Goal: Browse casually: Explore the website without a specific task or goal

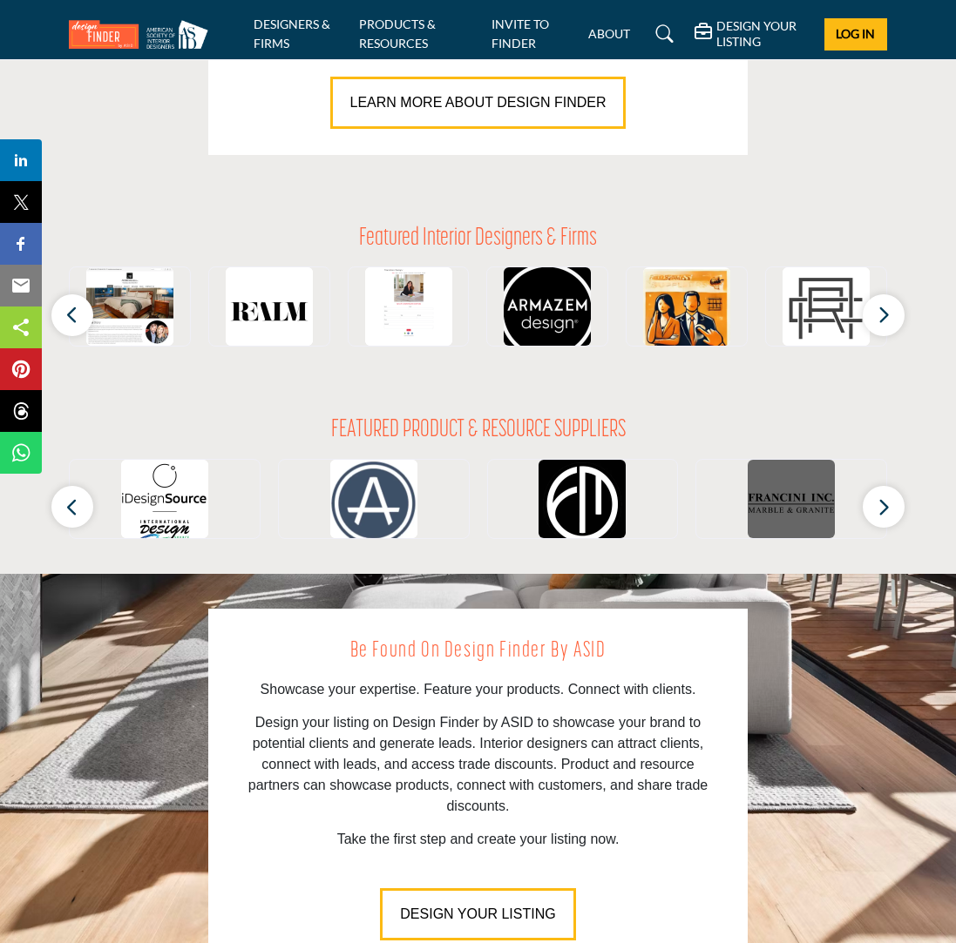
scroll to position [1529, 0]
click at [879, 313] on icon "button" at bounding box center [883, 315] width 14 height 22
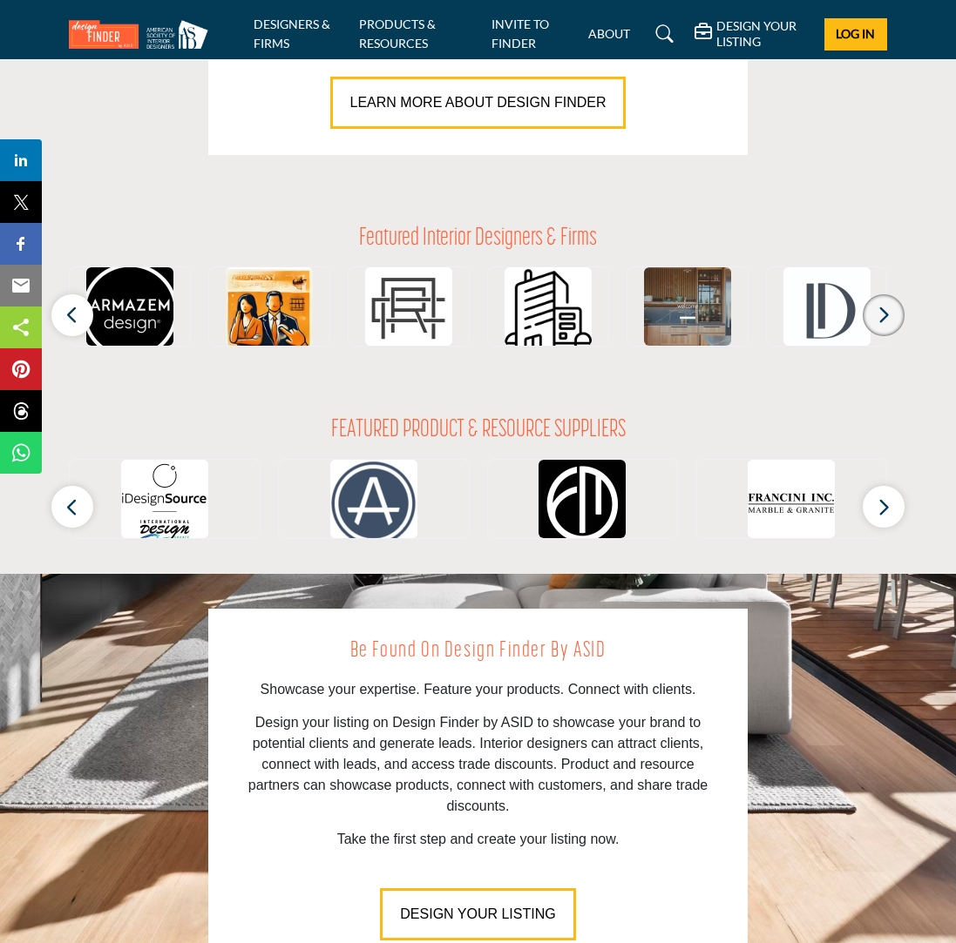
click at [885, 314] on icon "button" at bounding box center [883, 315] width 14 height 22
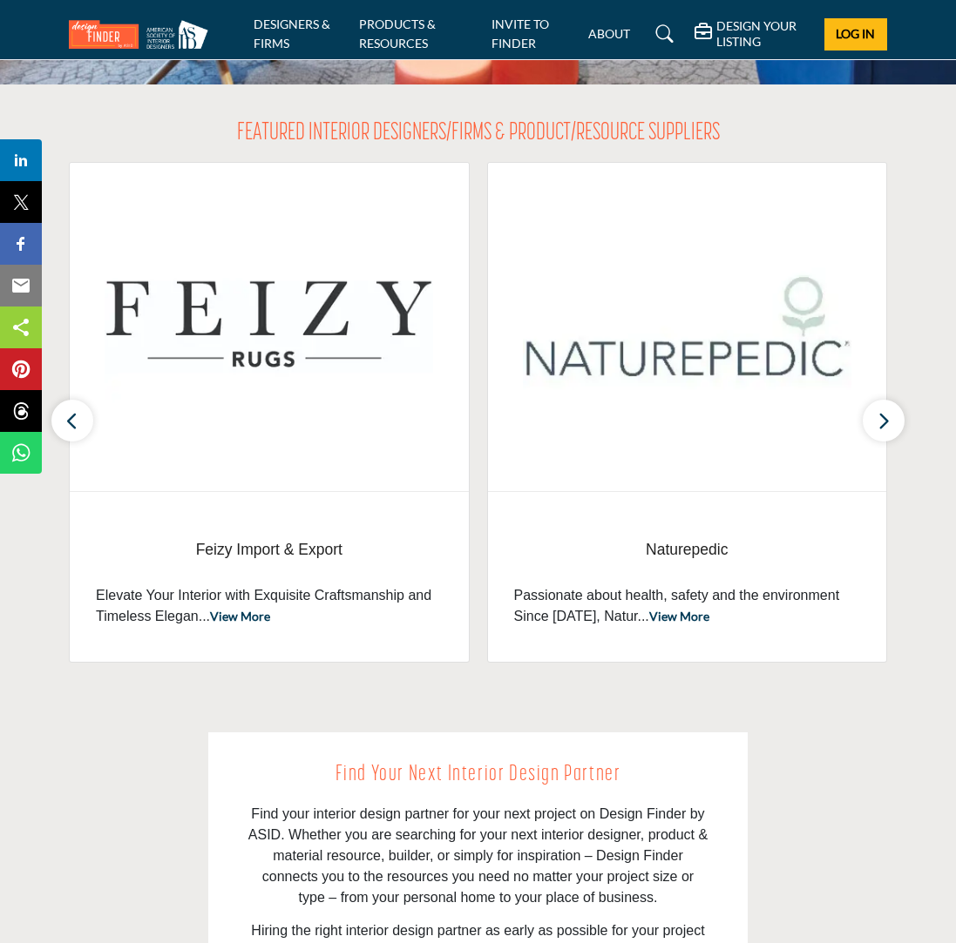
scroll to position [538, 0]
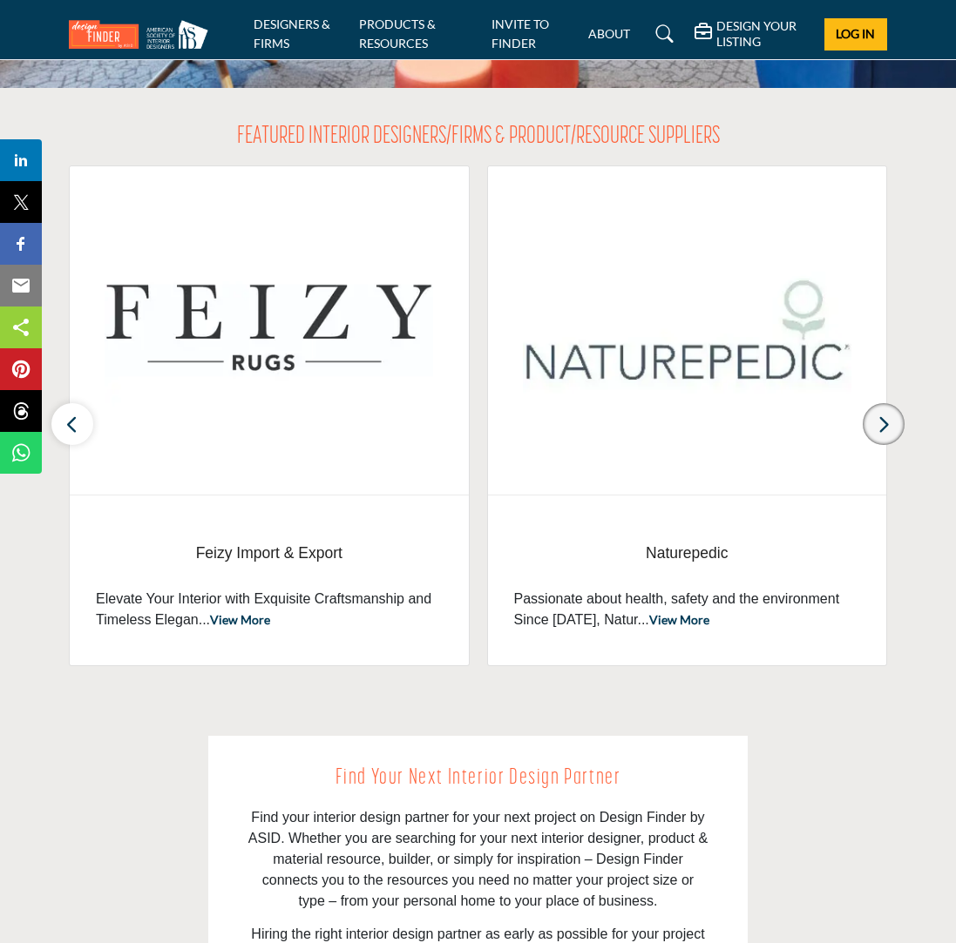
click at [879, 419] on icon "button" at bounding box center [883, 425] width 14 height 22
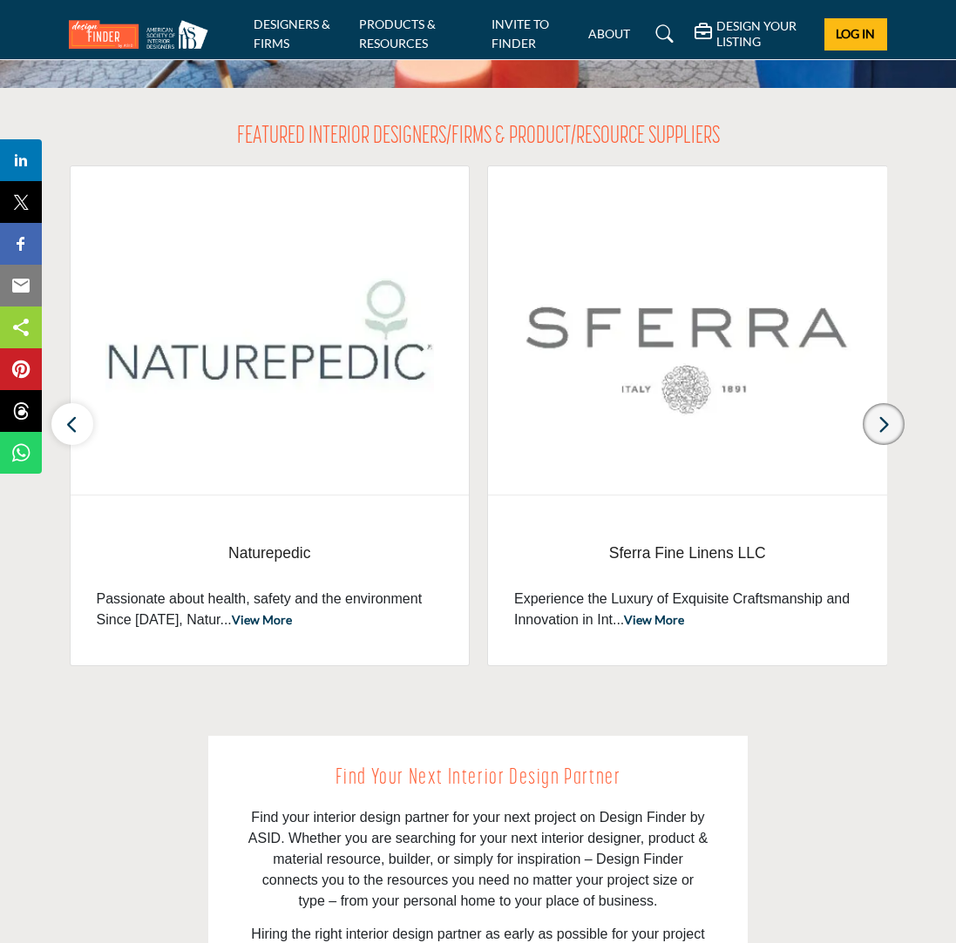
click at [879, 419] on icon "button" at bounding box center [883, 425] width 14 height 22
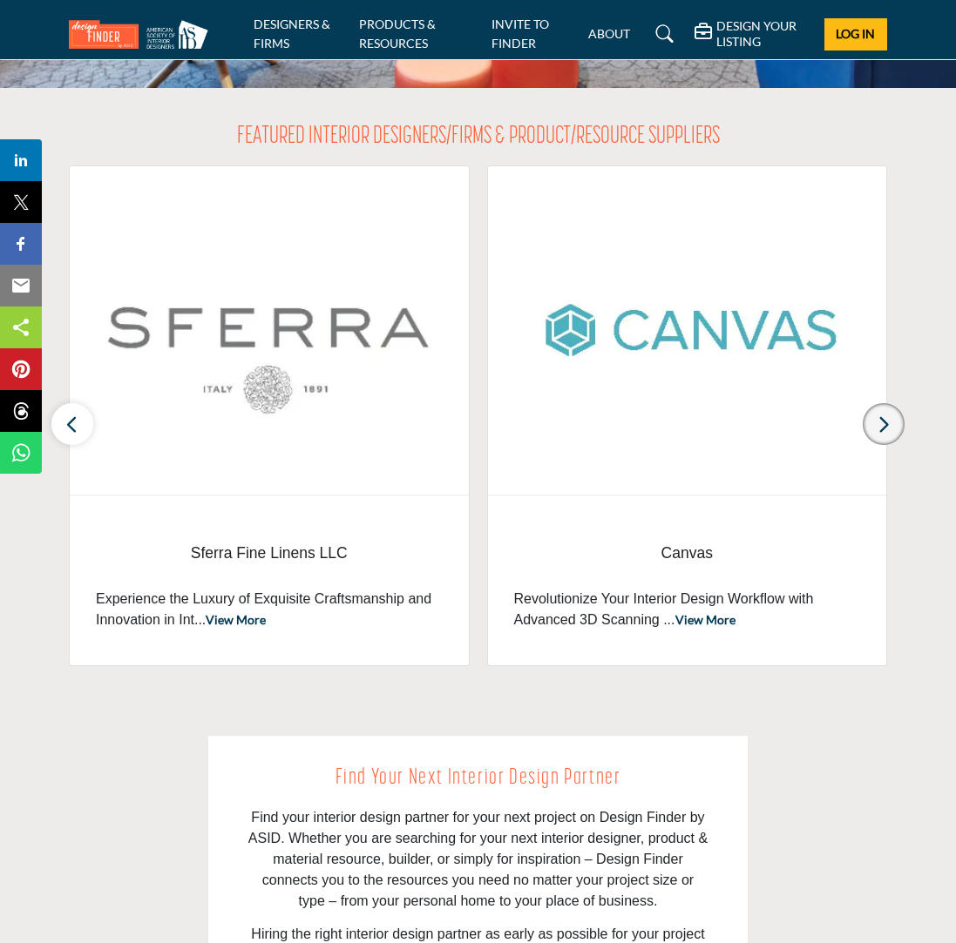
click at [879, 419] on icon "button" at bounding box center [883, 425] width 14 height 22
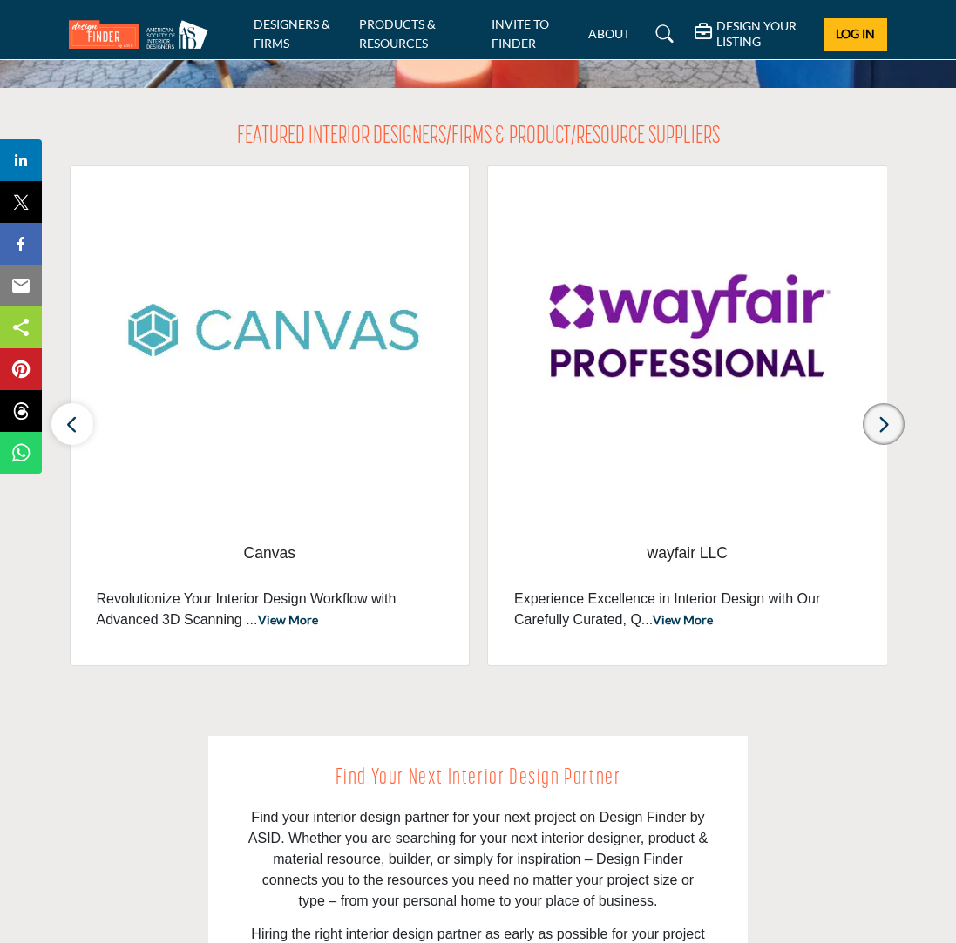
click at [879, 419] on icon "button" at bounding box center [883, 425] width 14 height 22
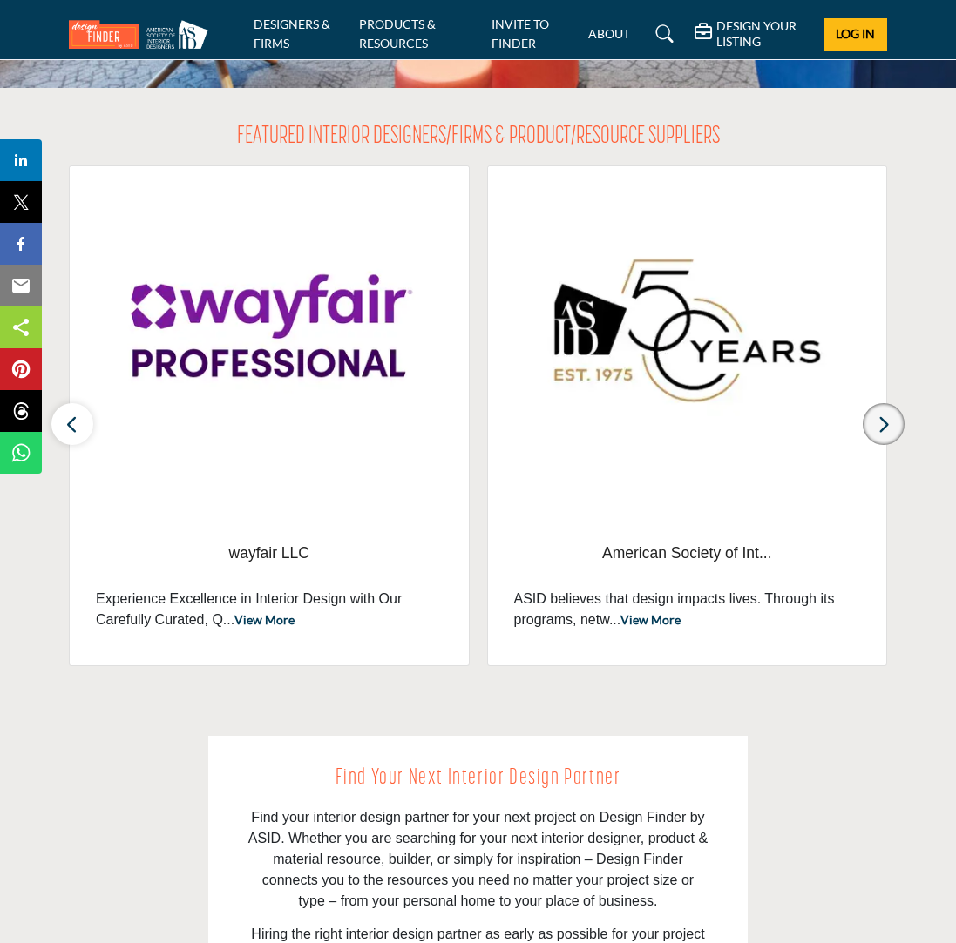
click at [879, 419] on icon "button" at bounding box center [883, 425] width 14 height 22
click at [879, 421] on icon "button" at bounding box center [883, 425] width 14 height 22
click at [73, 417] on icon "button" at bounding box center [72, 425] width 14 height 22
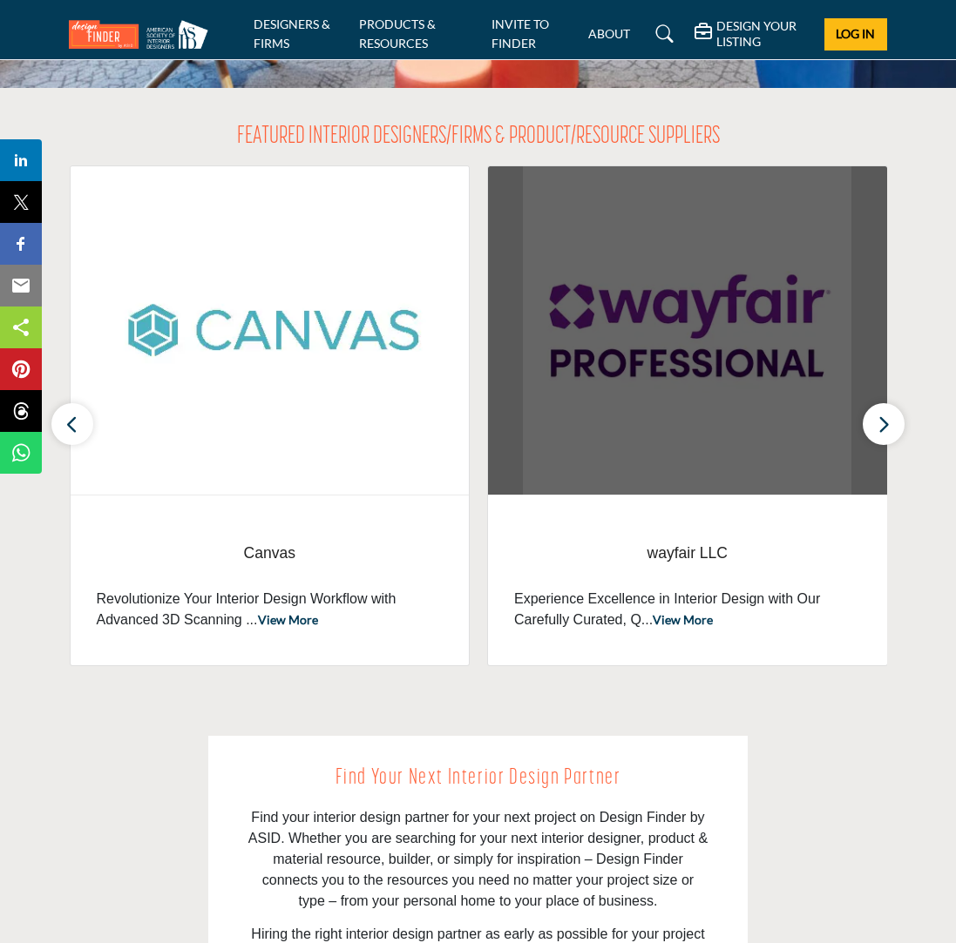
scroll to position [536, 0]
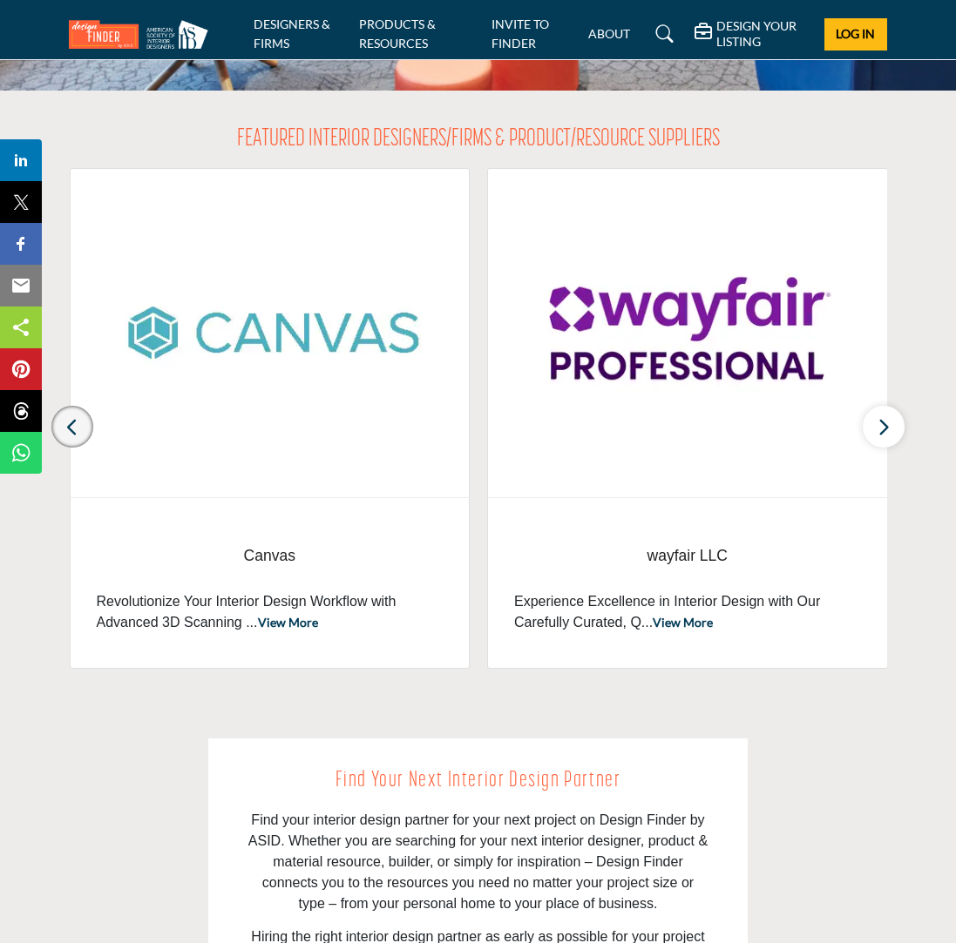
click at [65, 425] on icon "button" at bounding box center [72, 427] width 14 height 22
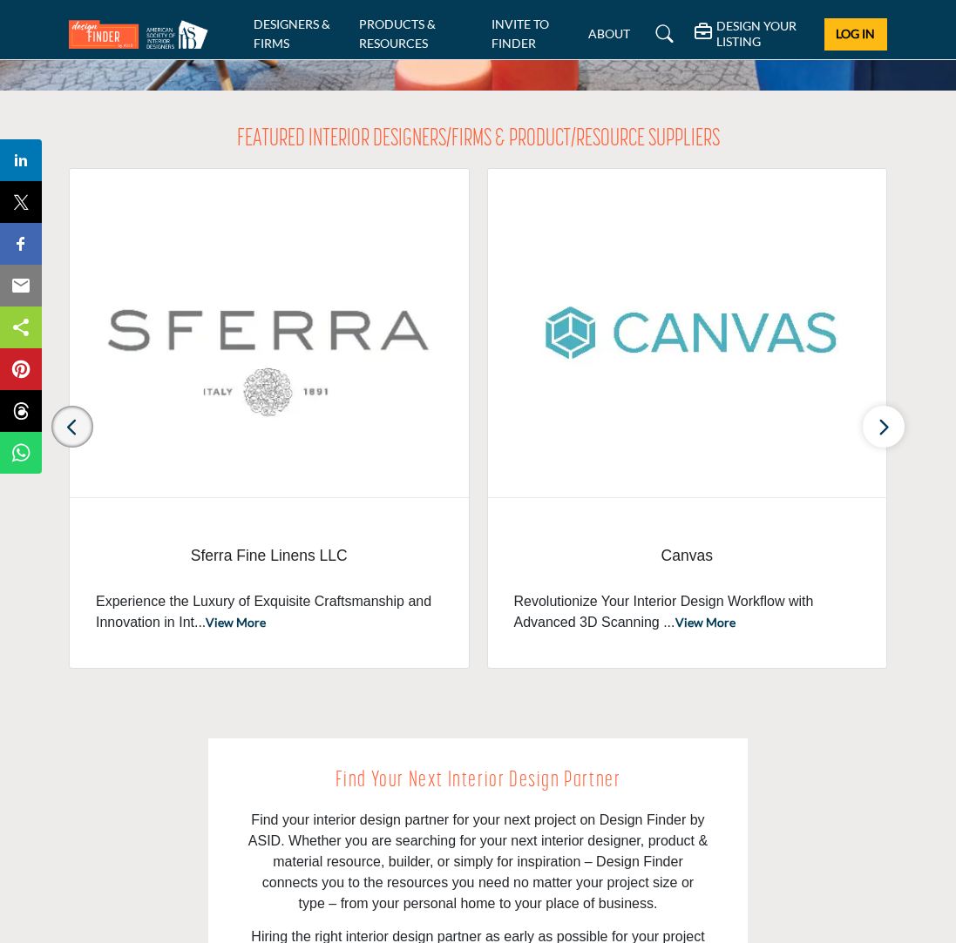
click at [65, 426] on icon "button" at bounding box center [72, 427] width 14 height 22
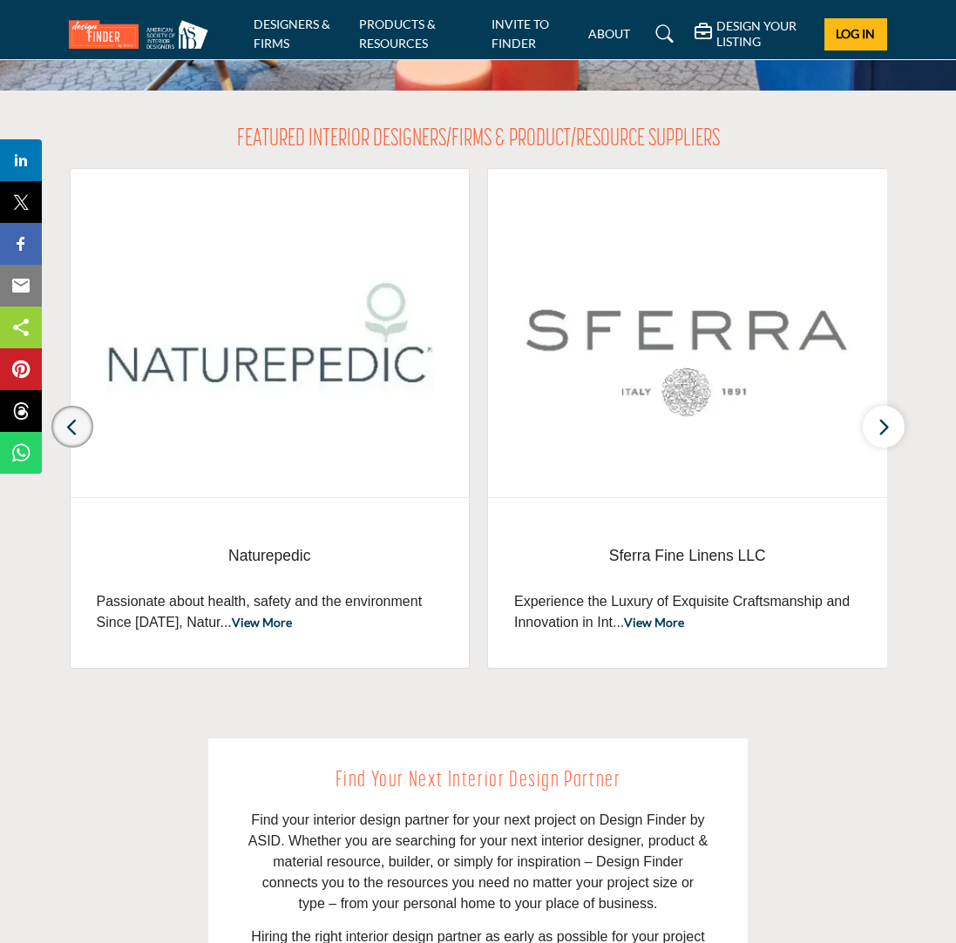
click at [65, 426] on icon "button" at bounding box center [72, 427] width 14 height 22
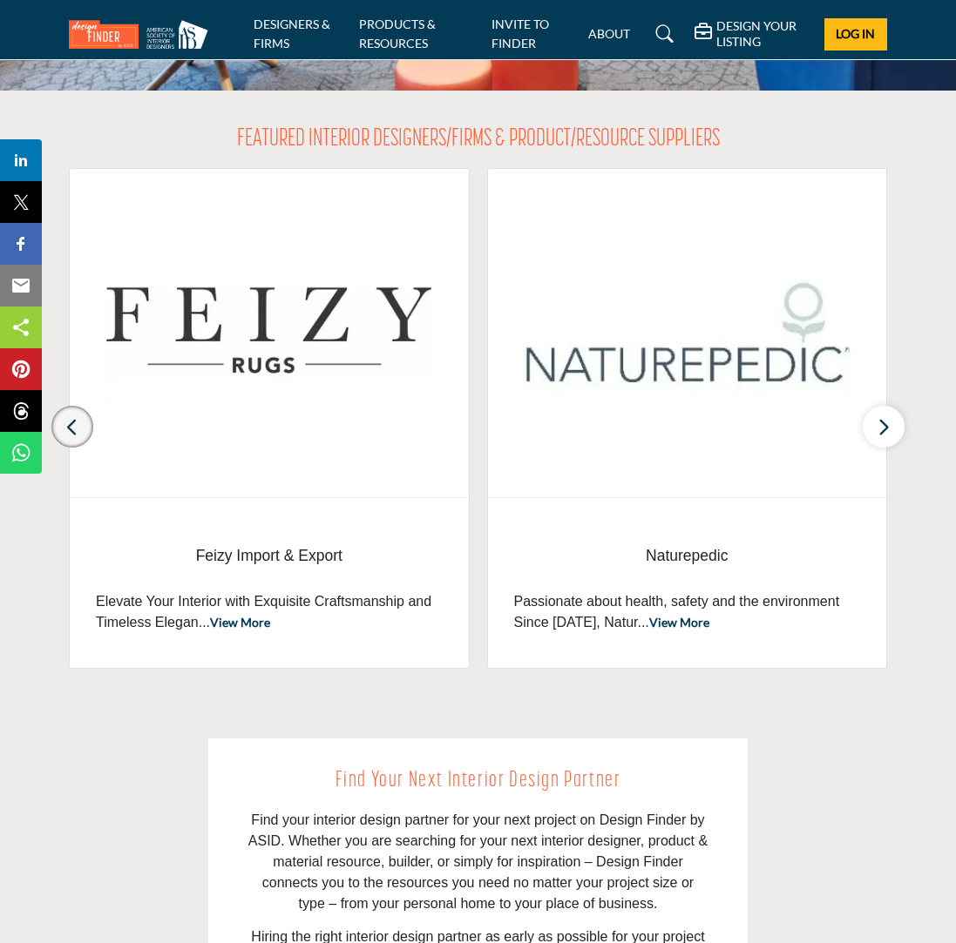
click at [65, 426] on icon "button" at bounding box center [72, 427] width 14 height 22
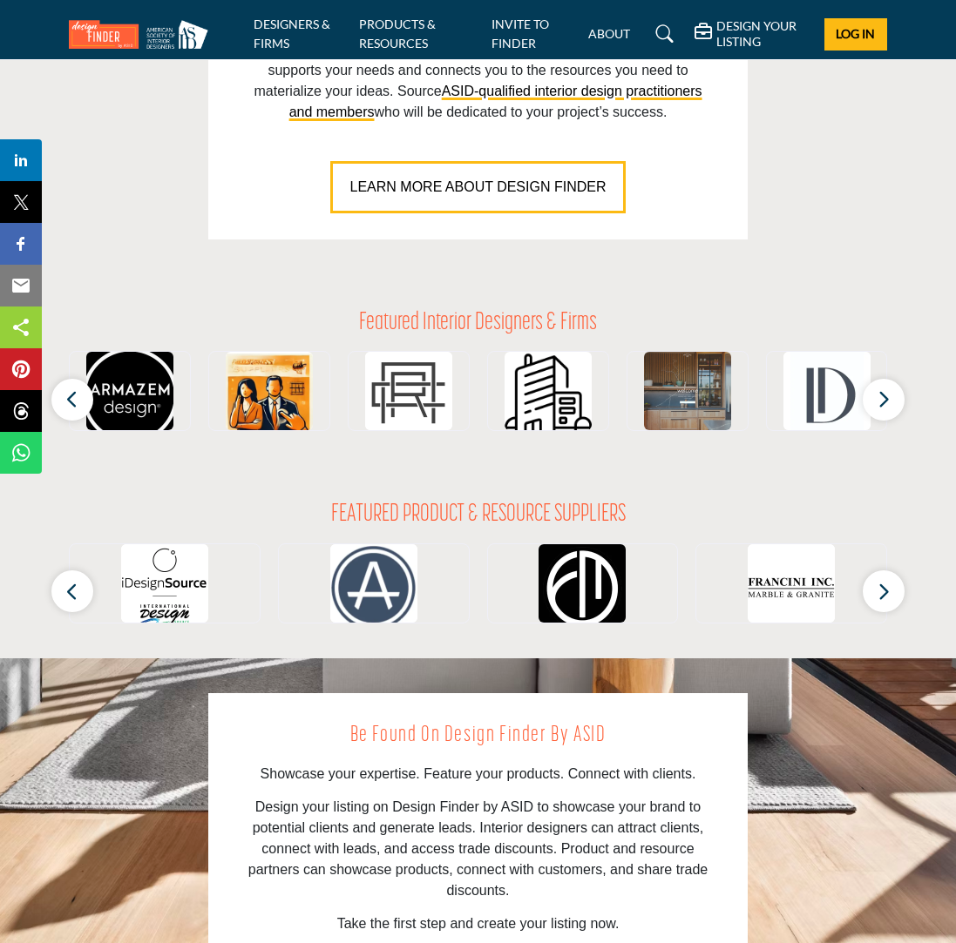
scroll to position [1450, 0]
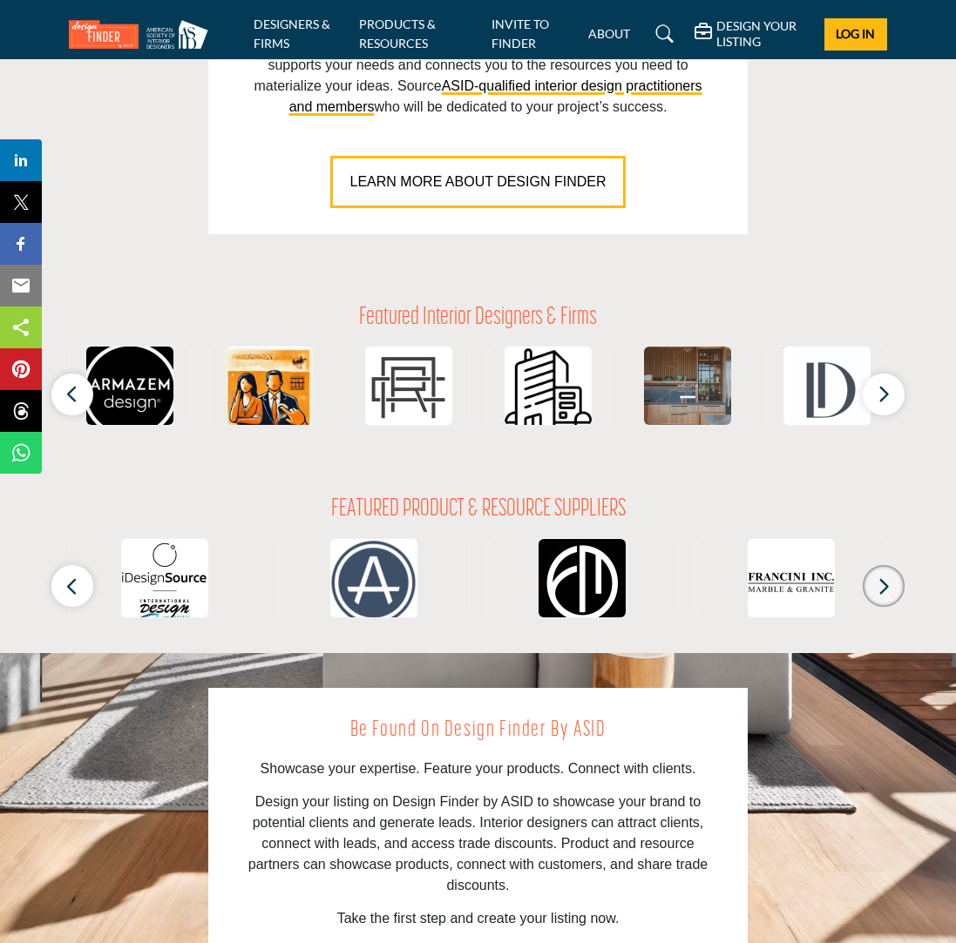
click at [875, 584] on button "button" at bounding box center [883, 586] width 42 height 42
click at [882, 585] on icon "button" at bounding box center [883, 587] width 14 height 22
click at [884, 393] on icon "button" at bounding box center [883, 394] width 14 height 22
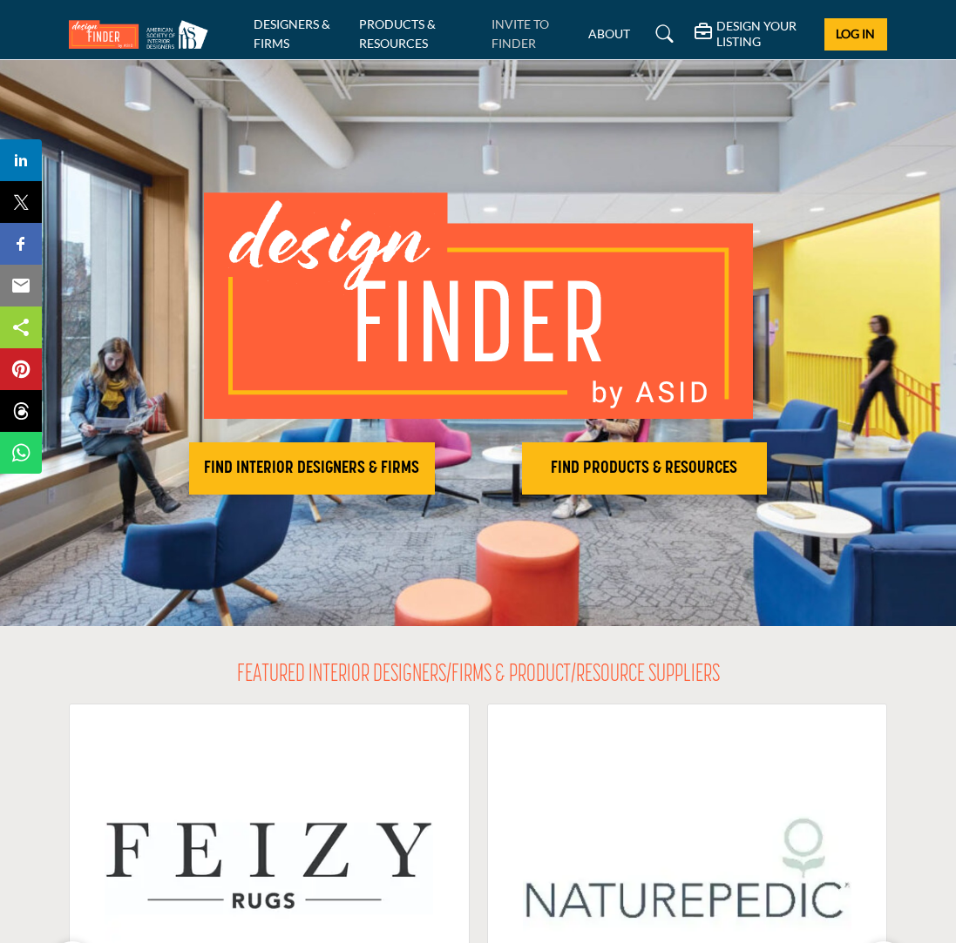
scroll to position [0, 0]
